Goal: Browse casually: Explore the website without a specific task or goal

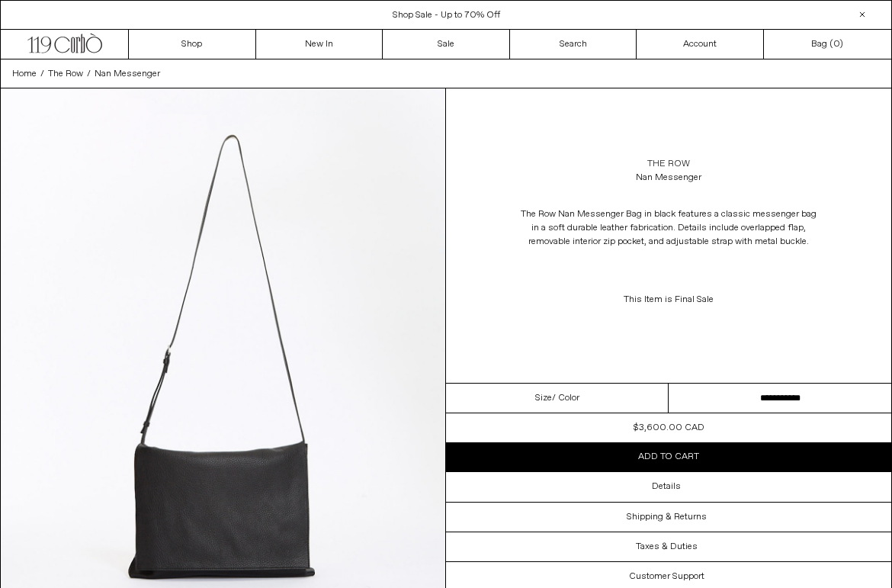
click at [675, 165] on link "The Row" at bounding box center [668, 164] width 43 height 14
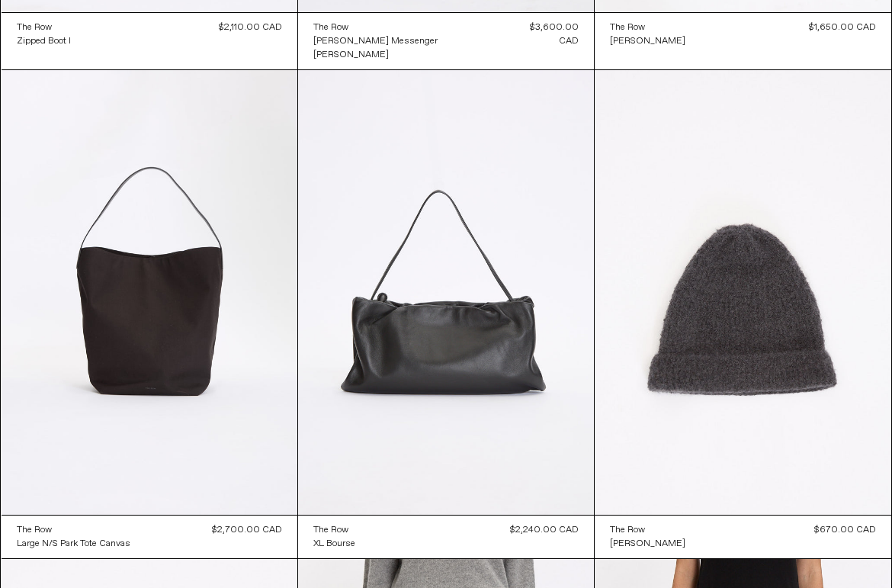
scroll to position [1985, 0]
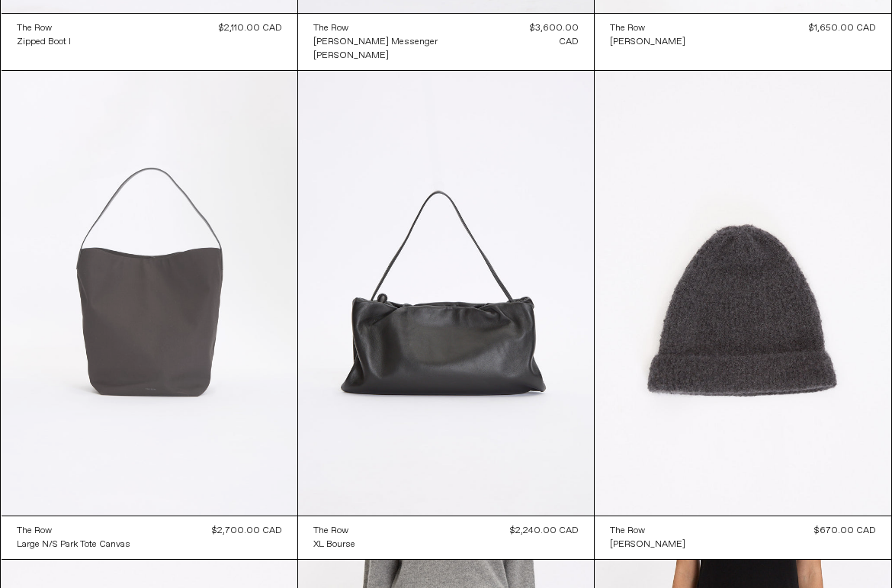
click at [208, 338] on at bounding box center [150, 293] width 296 height 444
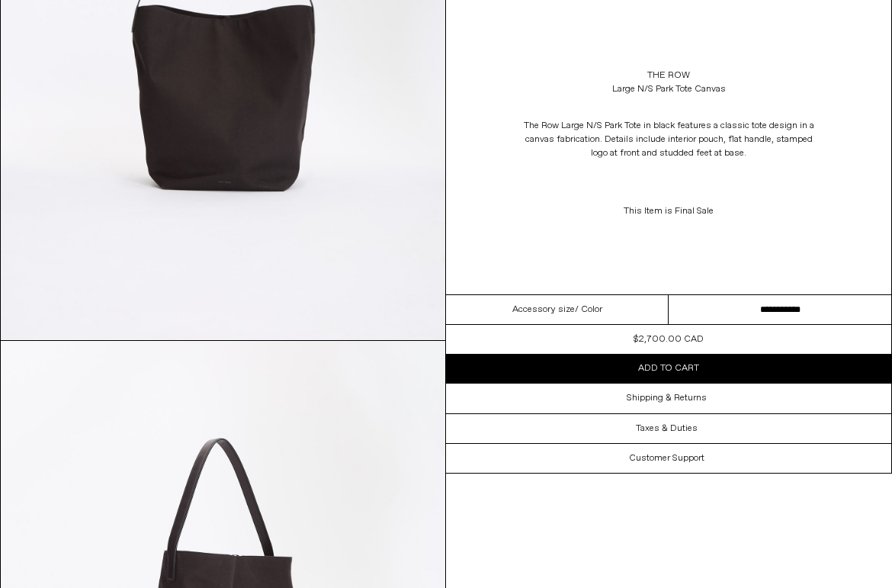
scroll to position [184, 0]
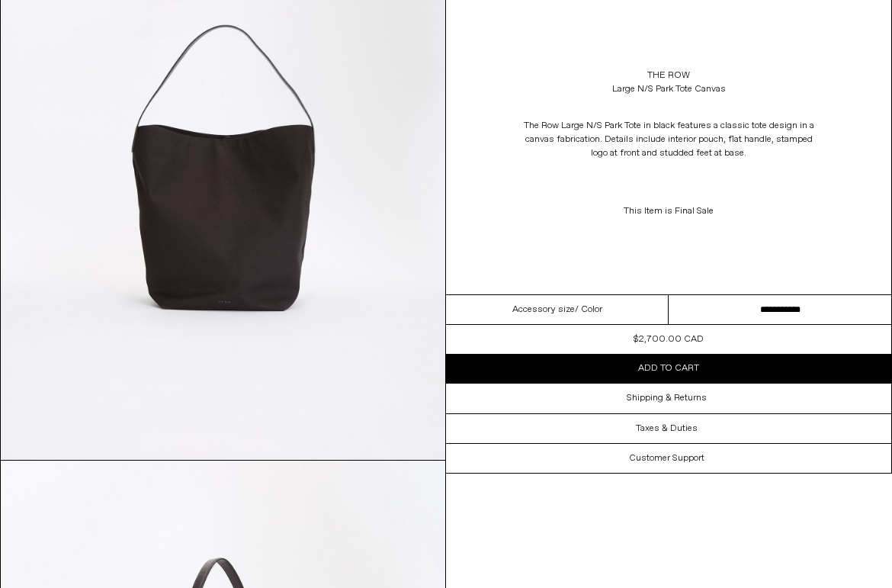
click at [176, 250] on img at bounding box center [223, 182] width 444 height 556
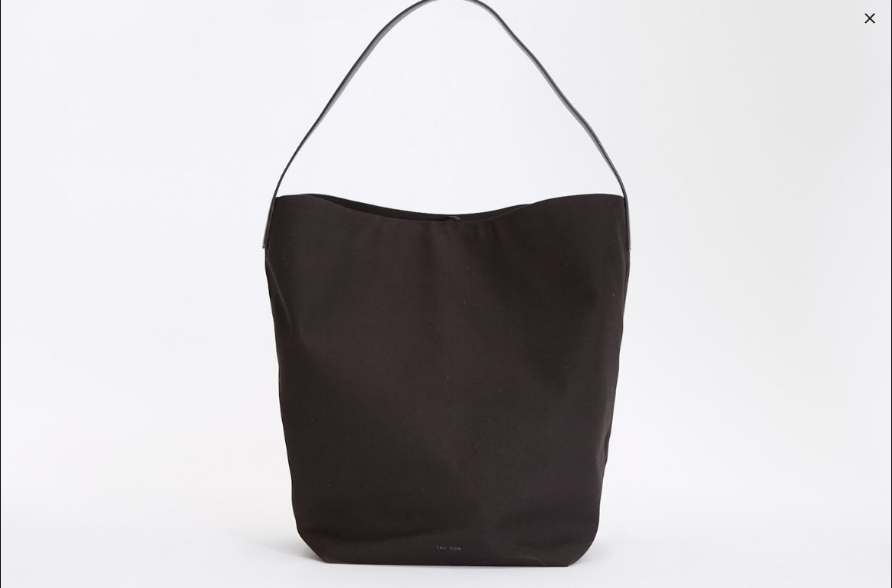
scroll to position [187, 0]
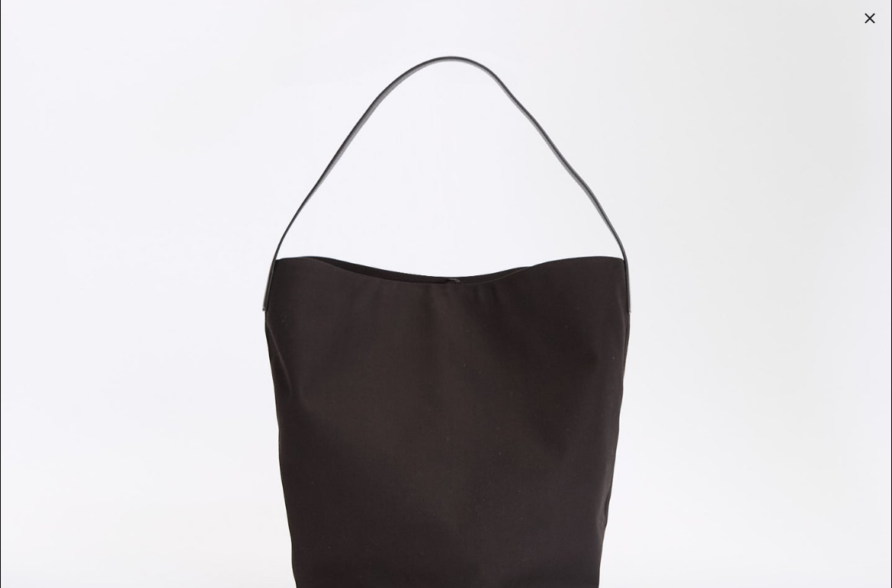
click at [867, 21] on div at bounding box center [869, 18] width 21 height 21
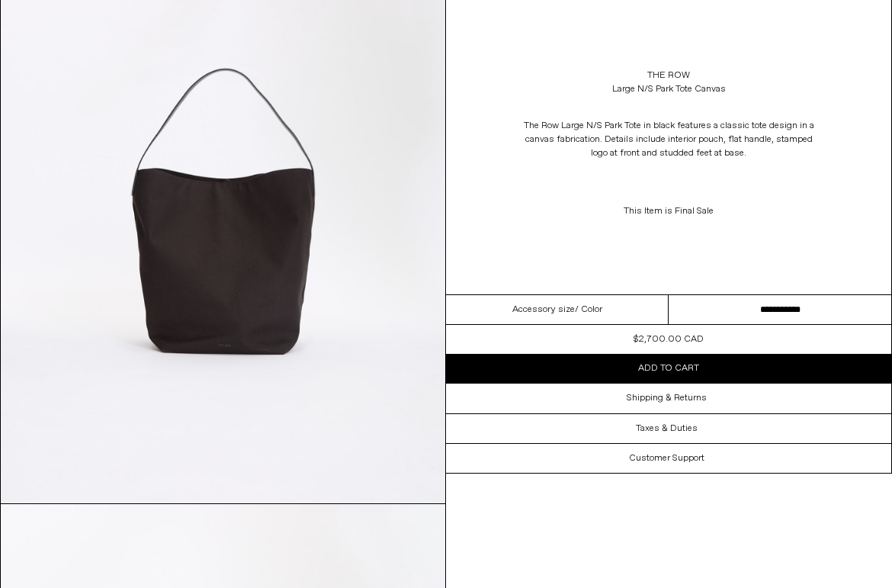
scroll to position [164, 0]
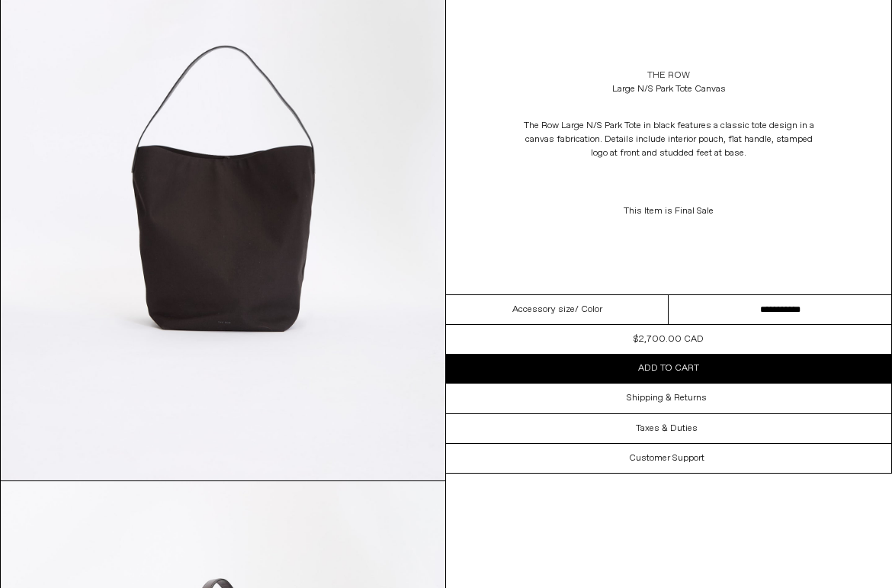
click at [668, 75] on link "The Row" at bounding box center [668, 76] width 43 height 14
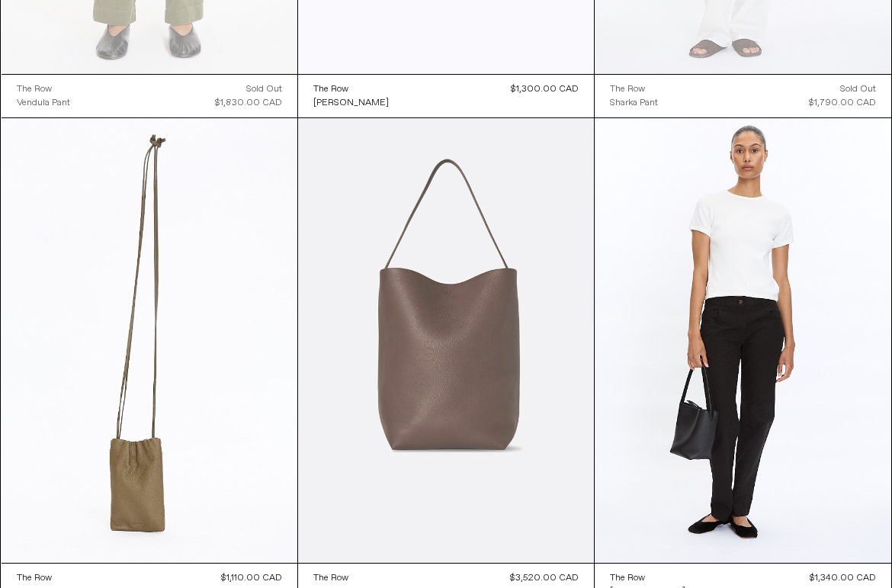
scroll to position [4864, 0]
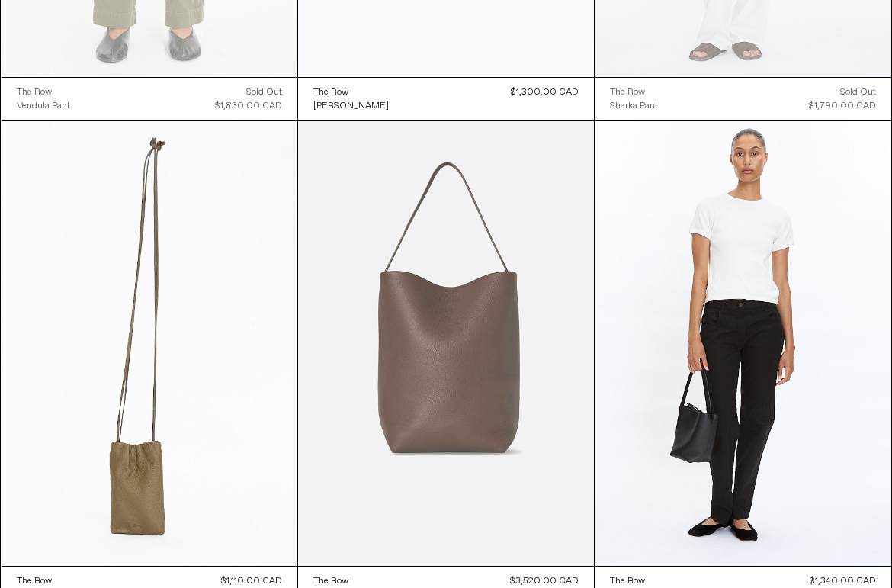
click at [490, 338] on at bounding box center [446, 343] width 296 height 444
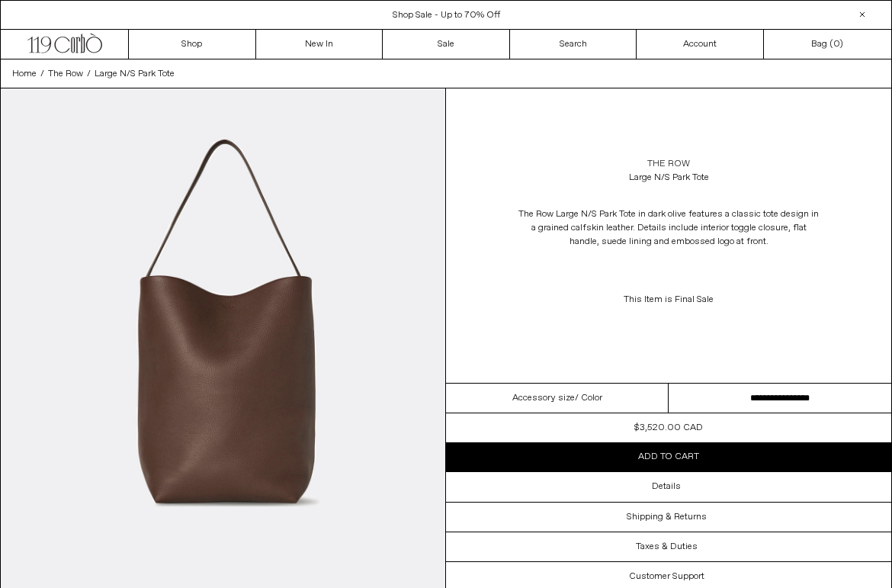
click at [681, 162] on link "The Row" at bounding box center [668, 164] width 43 height 14
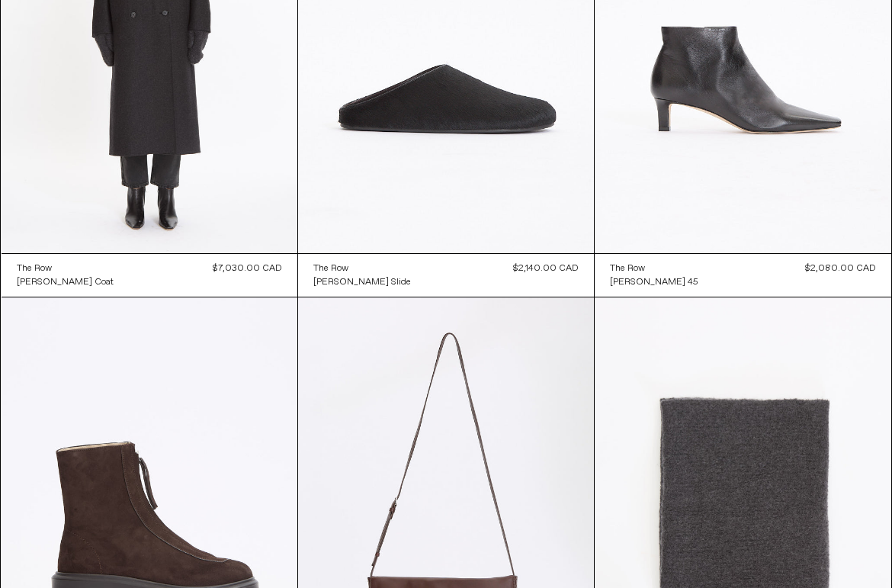
scroll to position [1265, 0]
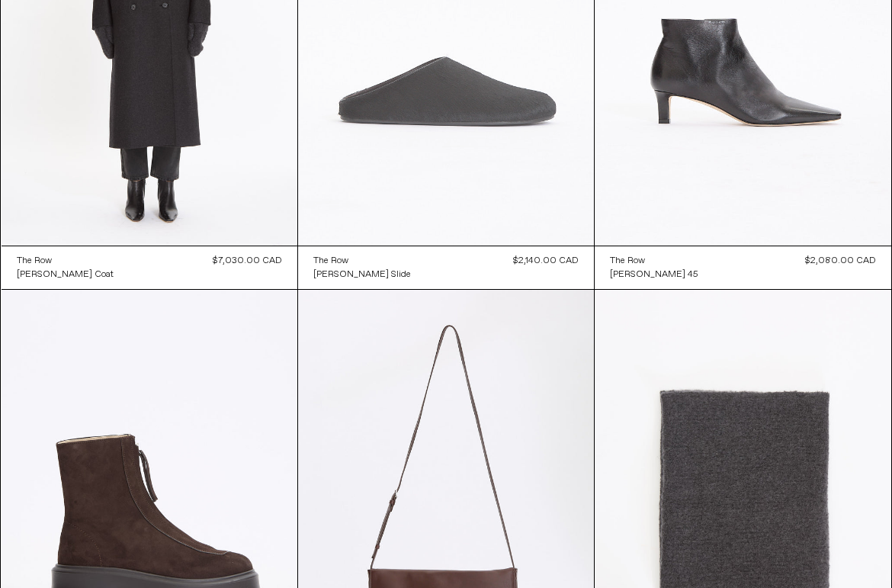
click at [488, 174] on at bounding box center [446, 23] width 296 height 444
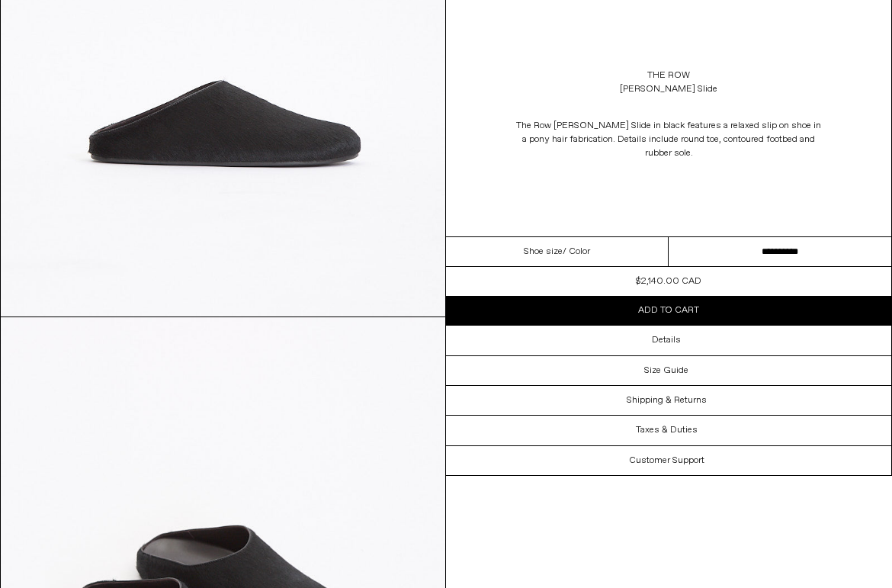
scroll to position [327, 0]
click at [840, 252] on select "**********" at bounding box center [779, 252] width 223 height 30
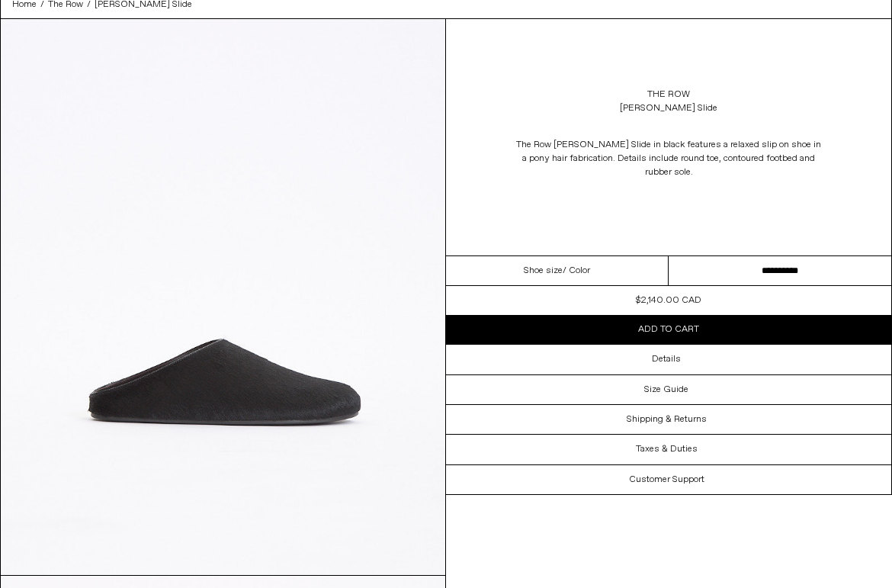
scroll to position [0, 0]
